Goal: Check status: Check status

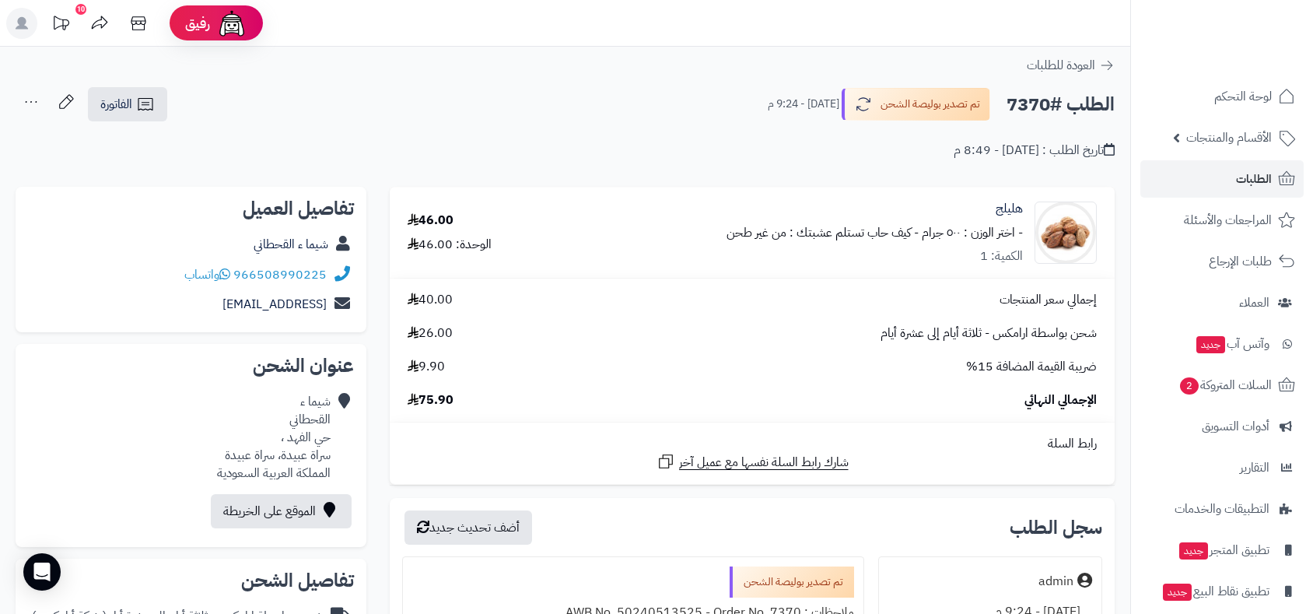
scroll to position [1107, 0]
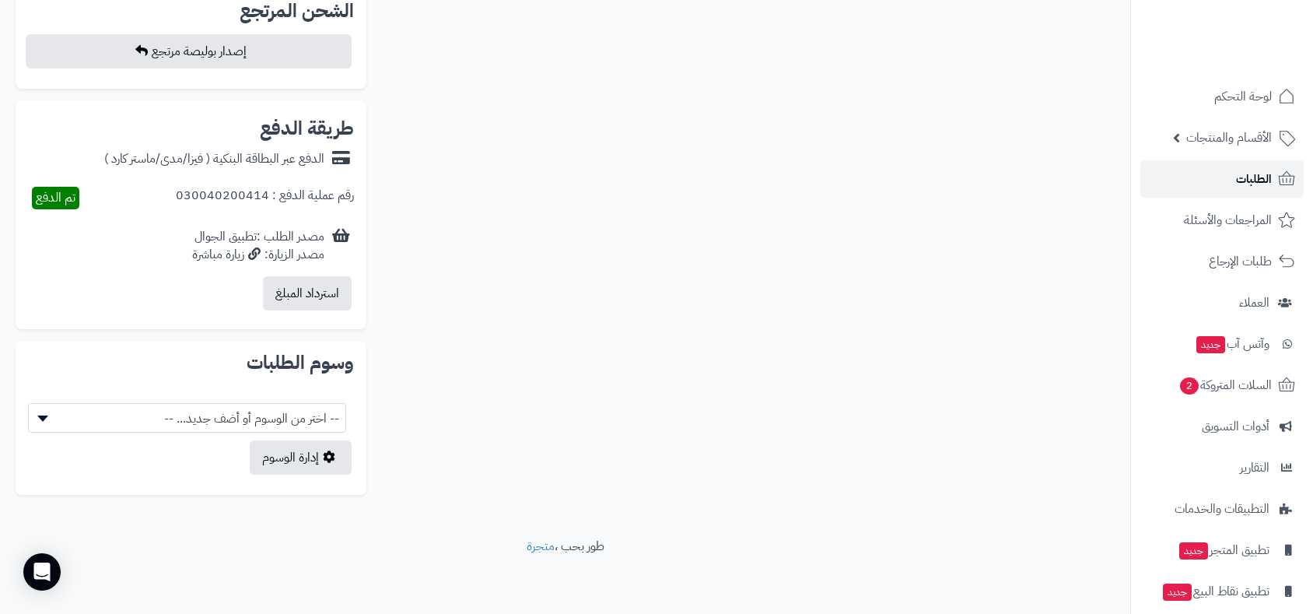
click at [1253, 188] on span "الطلبات" at bounding box center [1254, 179] width 36 height 22
